Goal: Task Accomplishment & Management: Manage account settings

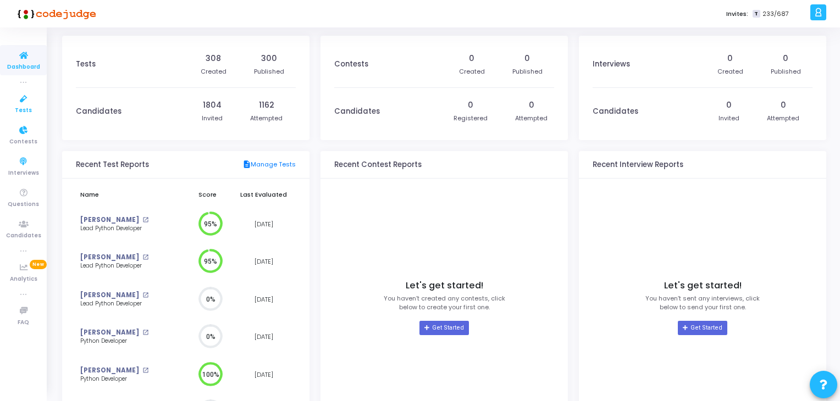
click at [13, 111] on link "Tests" at bounding box center [23, 104] width 47 height 30
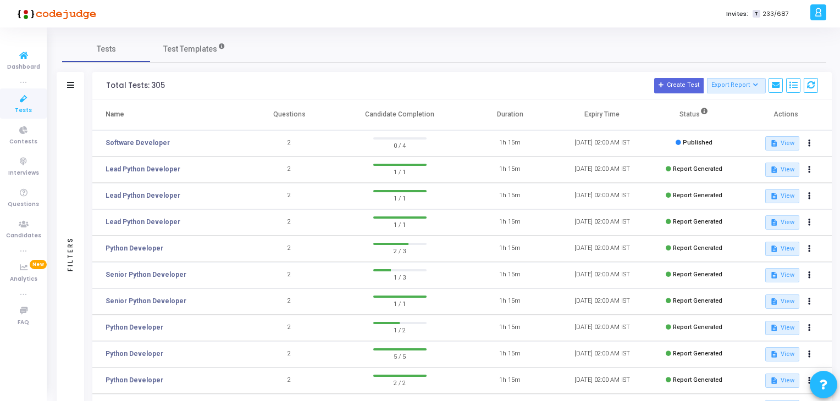
click at [21, 97] on icon at bounding box center [23, 99] width 23 height 14
click at [815, 145] on button at bounding box center [809, 143] width 15 height 15
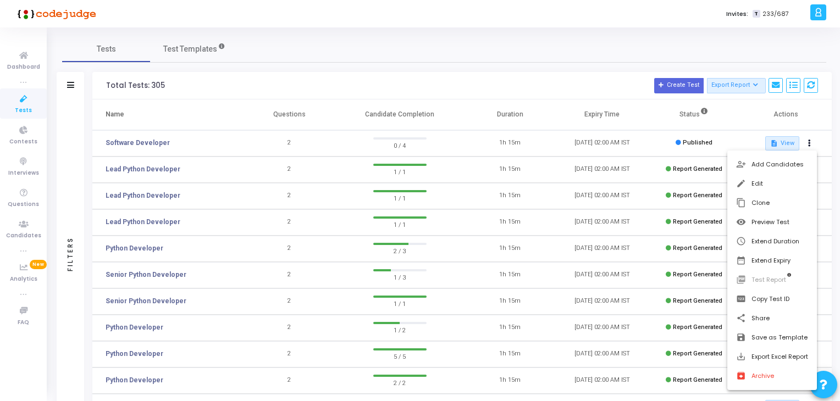
click at [116, 147] on div at bounding box center [420, 200] width 840 height 401
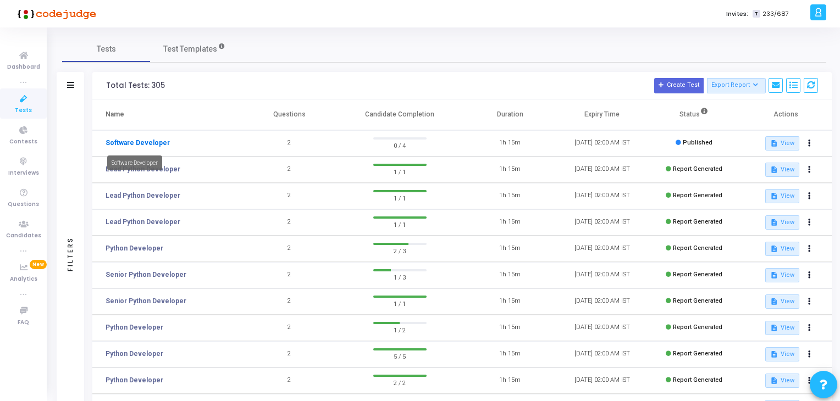
click at [121, 145] on link "Software Developer" at bounding box center [138, 143] width 64 height 10
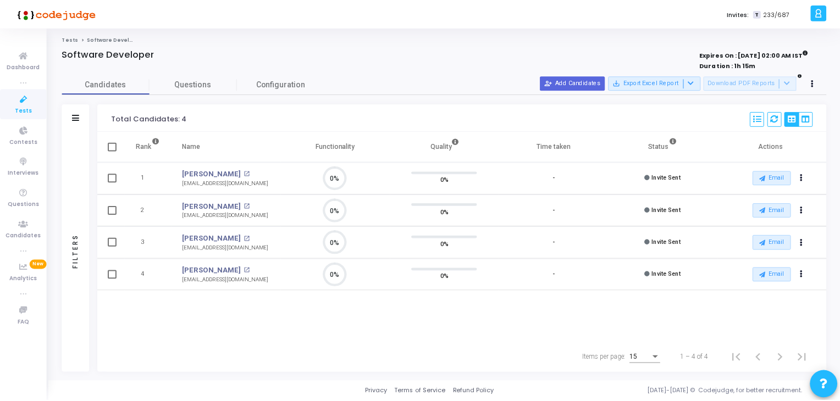
scroll to position [23, 28]
click at [260, 89] on span "Configuration" at bounding box center [281, 85] width 49 height 12
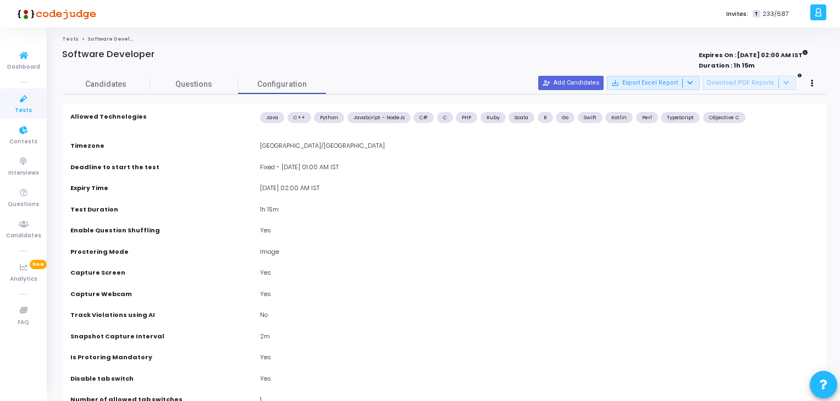
click at [18, 110] on span "Tests" at bounding box center [23, 110] width 17 height 9
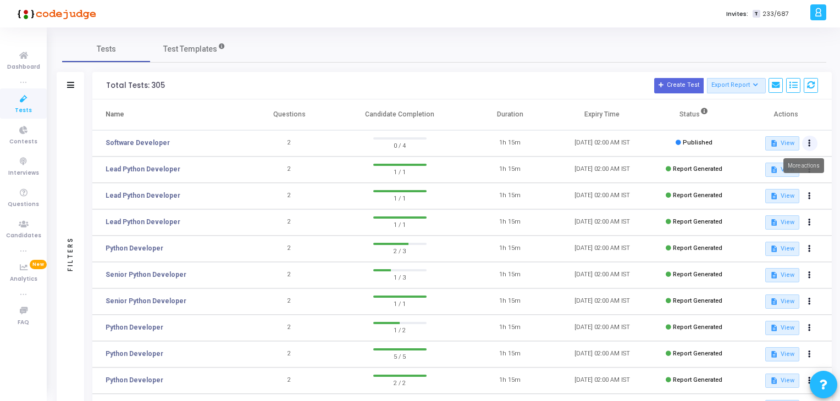
click at [812, 146] on button at bounding box center [809, 143] width 15 height 15
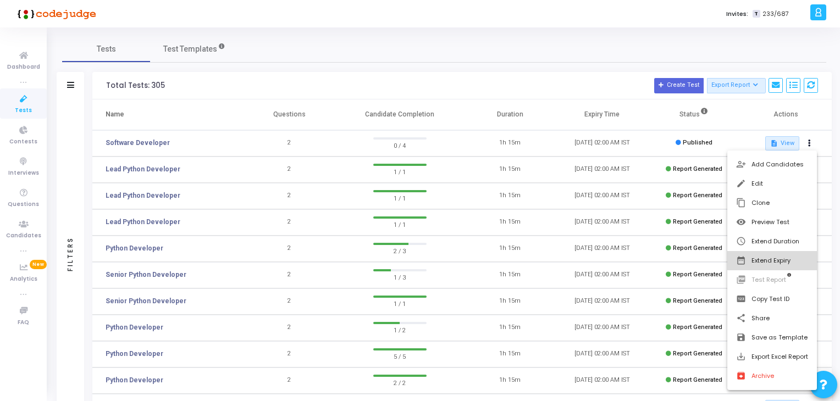
click at [774, 258] on button "date_range Extend Expiry" at bounding box center [773, 260] width 90 height 19
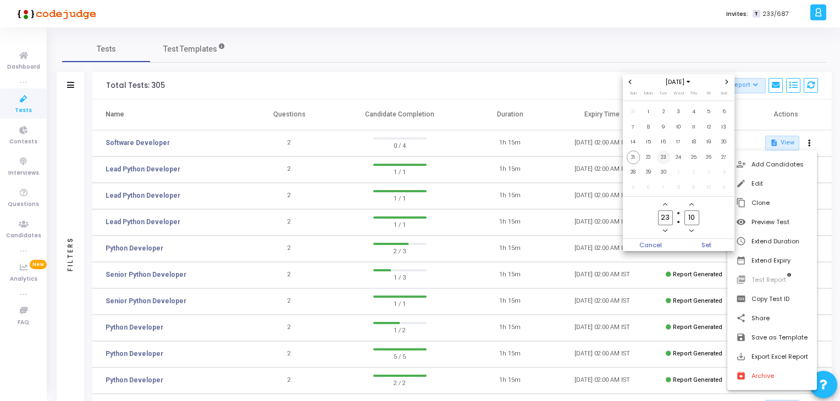
click at [660, 162] on span "23" at bounding box center [664, 158] width 14 height 14
click at [662, 216] on input "23" at bounding box center [665, 218] width 14 height 15
type input "01"
click at [692, 220] on input "10" at bounding box center [692, 218] width 14 height 15
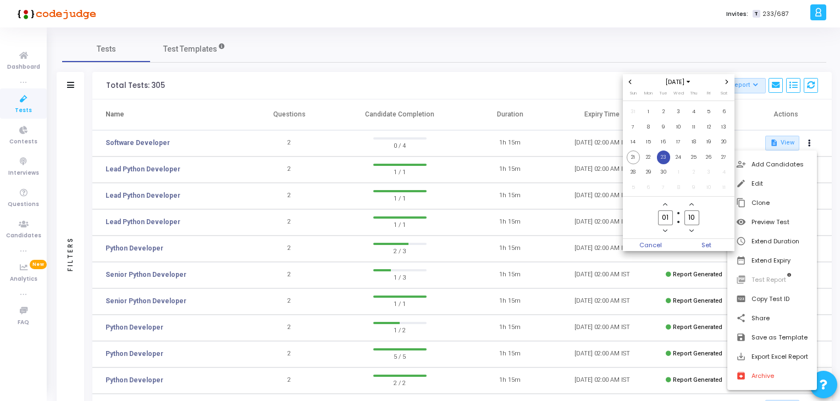
click at [692, 220] on input "10" at bounding box center [692, 218] width 14 height 15
type input "00"
click at [708, 243] on span "Set" at bounding box center [707, 245] width 56 height 12
